Goal: Task Accomplishment & Management: Manage account settings

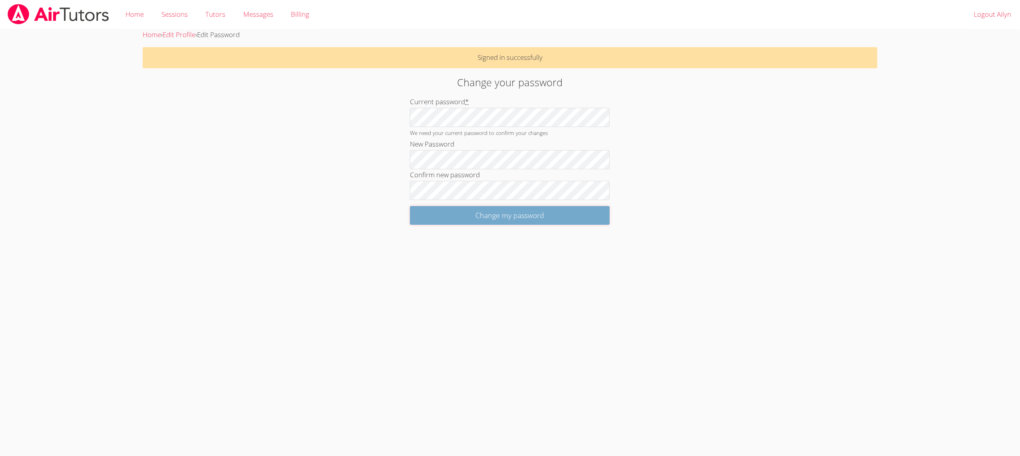
click at [445, 218] on input "Change my password" at bounding box center [510, 215] width 200 height 19
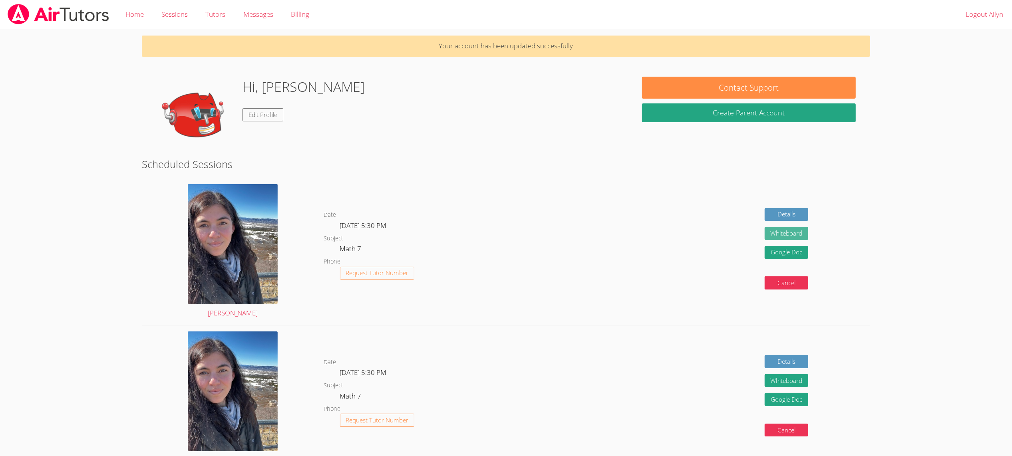
click at [781, 237] on button "Whiteboard" at bounding box center [786, 233] width 44 height 13
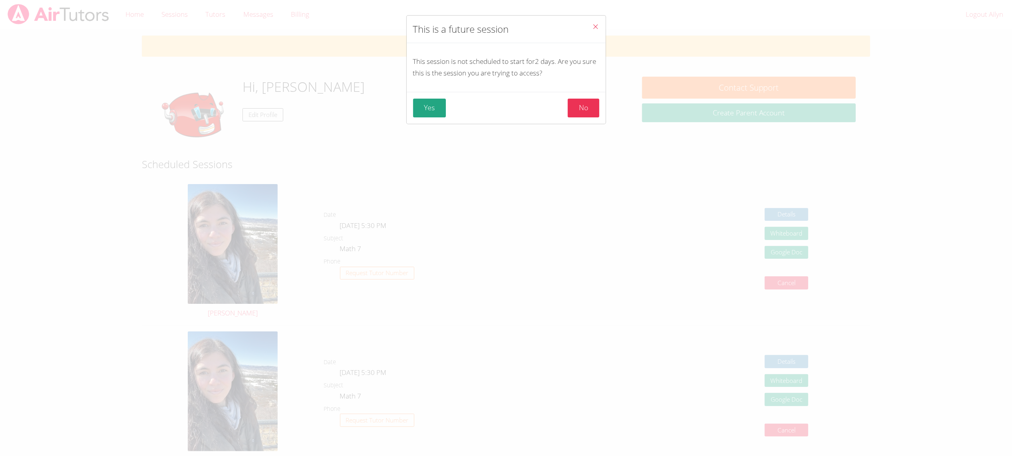
click at [417, 121] on div "Yes No" at bounding box center [506, 108] width 199 height 32
click at [419, 111] on button "Yes" at bounding box center [429, 108] width 33 height 19
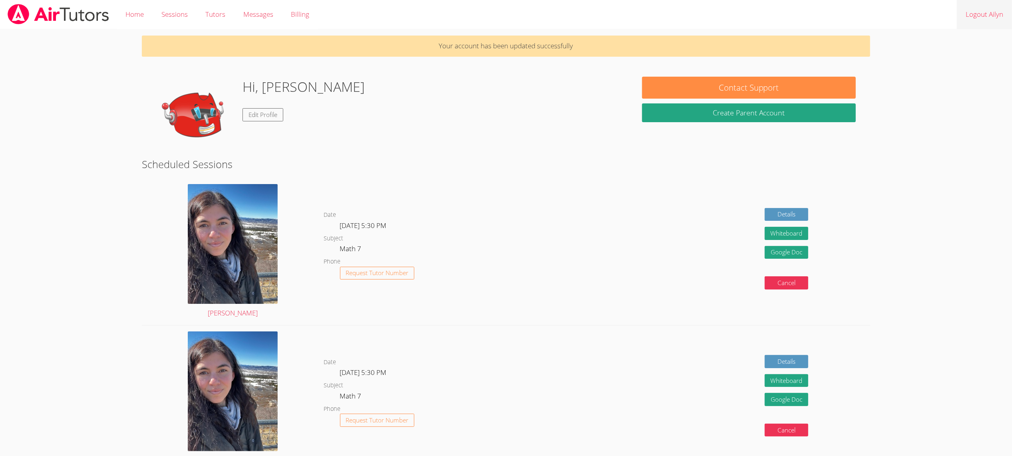
click at [984, 16] on link "Logout Ailyn" at bounding box center [983, 14] width 55 height 29
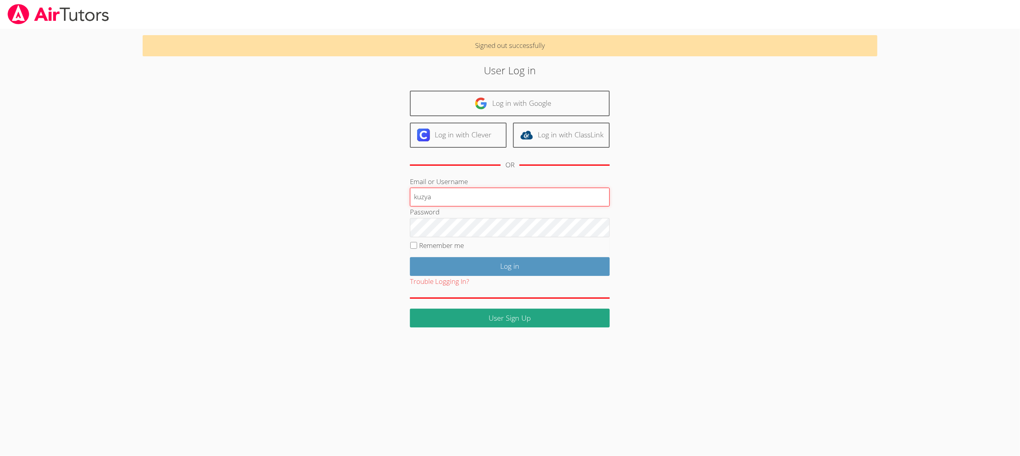
click at [424, 199] on input "kuzya" at bounding box center [510, 197] width 200 height 19
type input "kuzeya"
click at [444, 272] on input "Log in" at bounding box center [510, 266] width 200 height 19
